Goal: Information Seeking & Learning: Learn about a topic

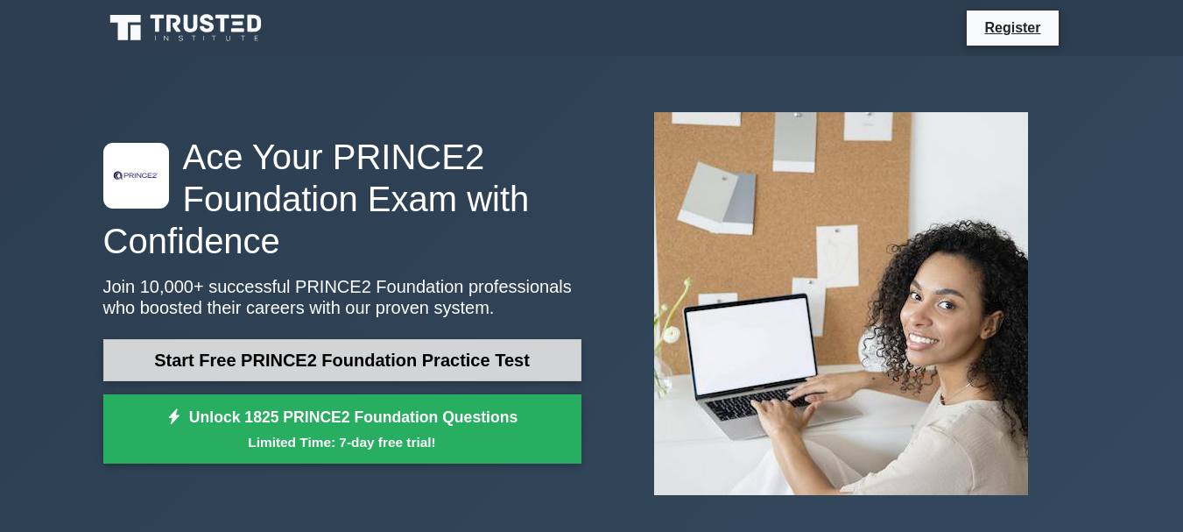
click at [362, 359] on link "Start Free PRINCE2 Foundation Practice Test" at bounding box center [342, 360] width 478 height 42
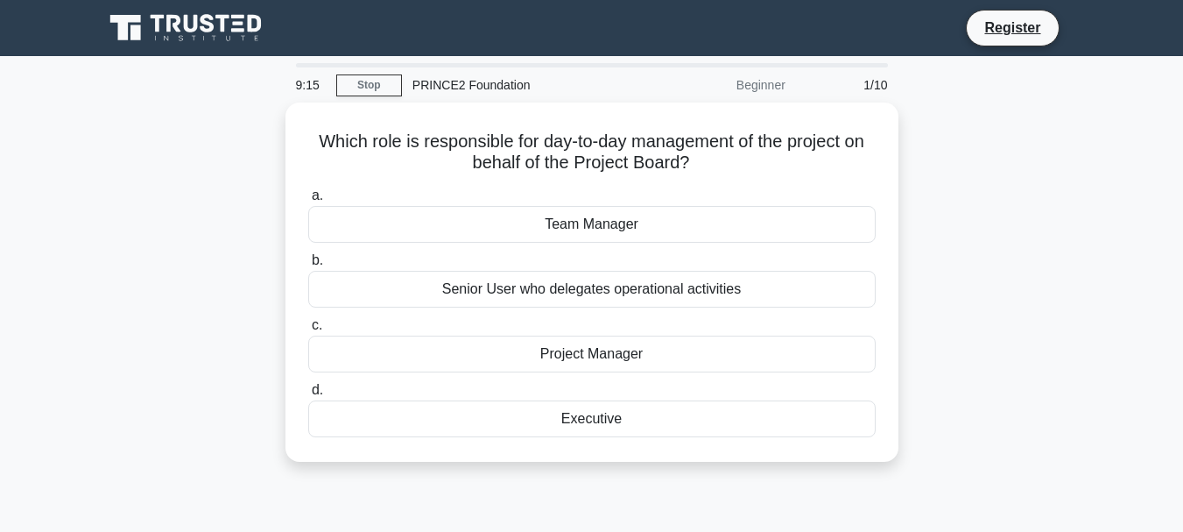
drag, startPoint x: 1173, startPoint y: 93, endPoint x: 1173, endPoint y: 166, distance: 73.6
click at [1173, 166] on main "9:15 Stop PRINCE2 Foundation Beginner 1/10 Which role is responsible for day-to…" at bounding box center [591, 501] width 1183 height 890
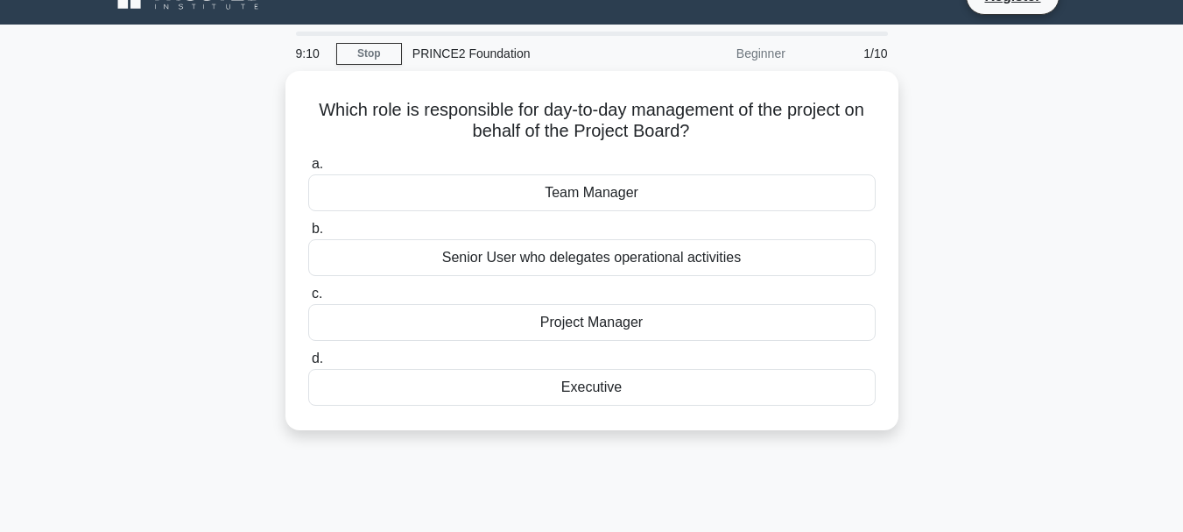
scroll to position [18, 0]
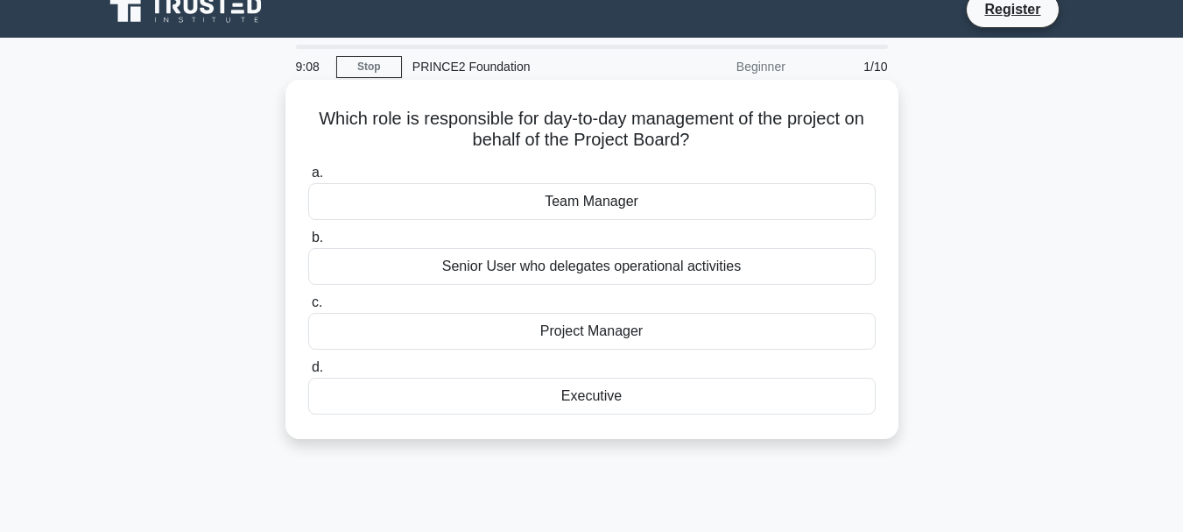
click at [316, 232] on span "b." at bounding box center [317, 236] width 11 height 15
click at [308, 232] on input "b. Senior User who delegates operational activities" at bounding box center [308, 237] width 0 height 11
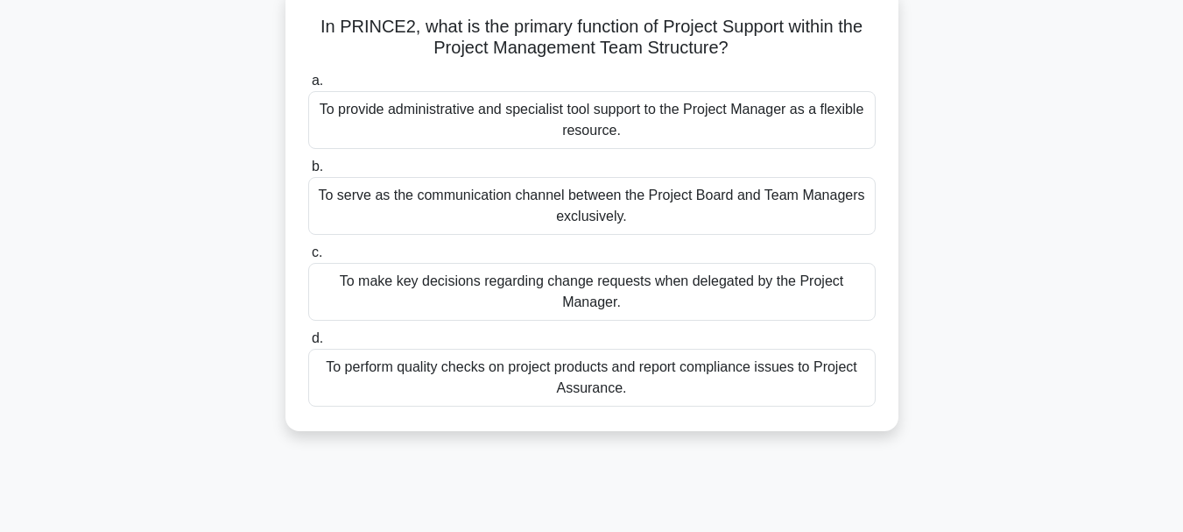
scroll to position [117, 0]
